Goal: Register for event/course

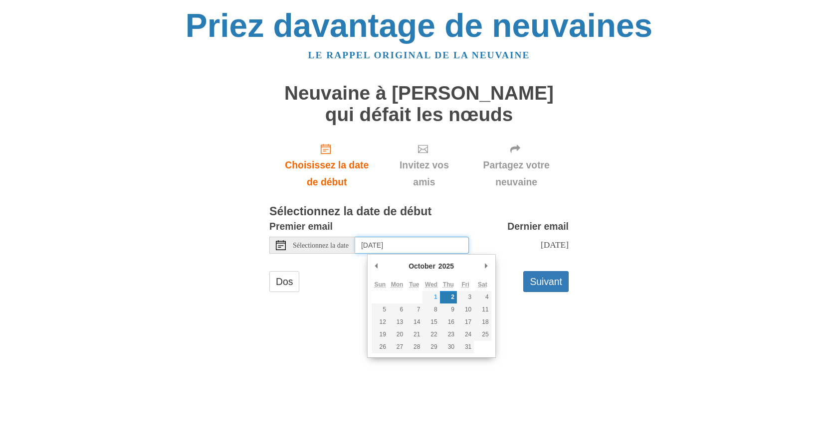
click at [429, 246] on input "Thursday, October 2nd" at bounding box center [412, 245] width 114 height 17
type input "Wednesday, October 1st"
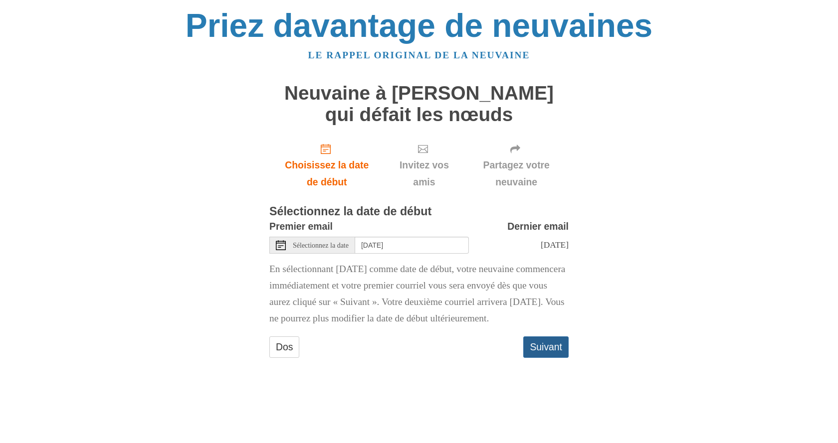
click at [543, 353] on font "Suivant" at bounding box center [546, 347] width 32 height 11
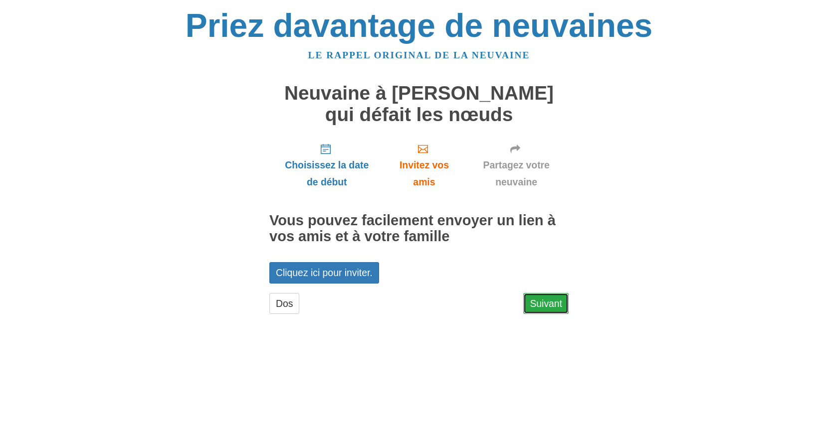
click at [548, 306] on font "Suivant" at bounding box center [546, 303] width 32 height 11
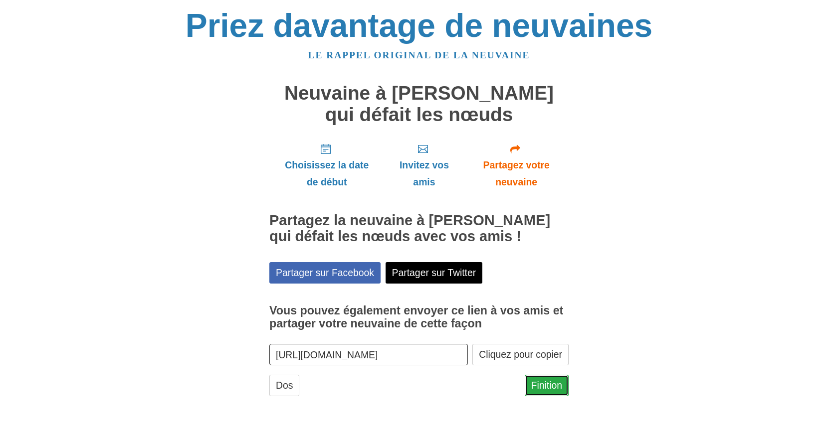
click at [546, 383] on font "Finition" at bounding box center [546, 385] width 31 height 11
